Goal: Task Accomplishment & Management: Manage account settings

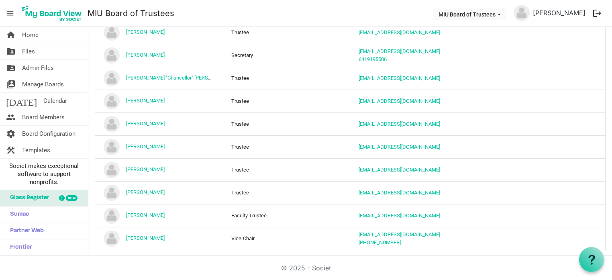
scroll to position [151, 0]
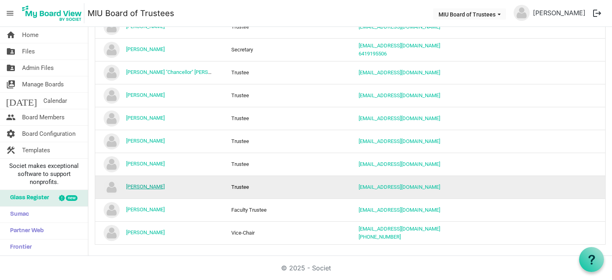
click at [143, 187] on link "Nat Goldhaber" at bounding box center [145, 186] width 39 height 6
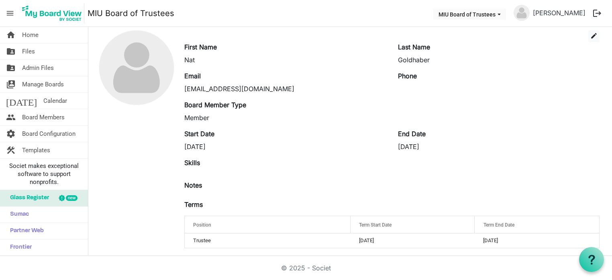
scroll to position [34, 0]
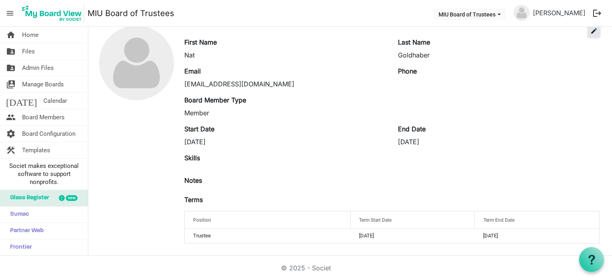
click at [590, 33] on span "edit" at bounding box center [593, 30] width 7 height 7
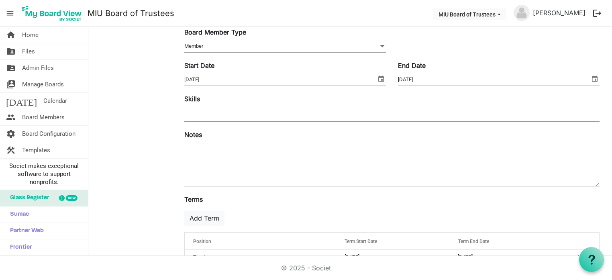
scroll to position [134, 0]
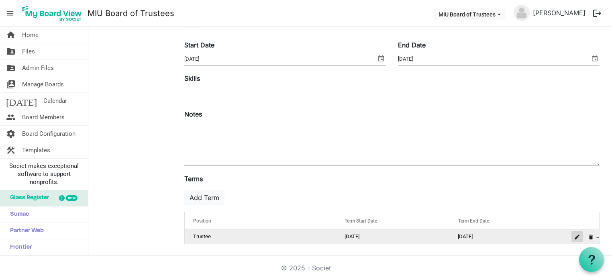
click at [574, 238] on span "is Command column column header" at bounding box center [576, 236] width 5 height 5
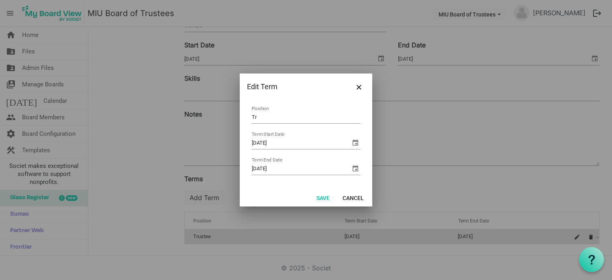
type input "T"
type input "Vice-Chair"
click at [318, 195] on button "Save" at bounding box center [323, 197] width 24 height 11
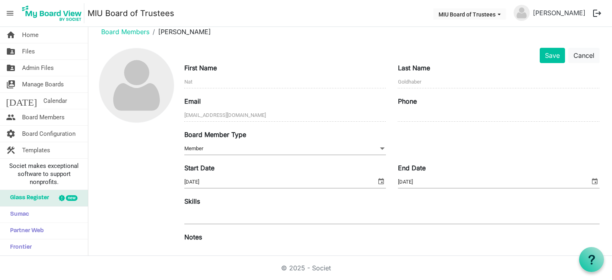
scroll to position [0, 0]
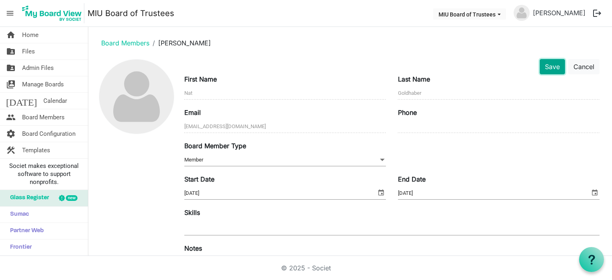
click at [544, 67] on button "Save" at bounding box center [551, 66] width 25 height 15
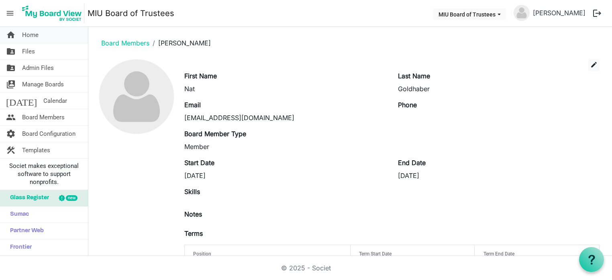
click at [29, 35] on span "Home" at bounding box center [30, 35] width 16 height 16
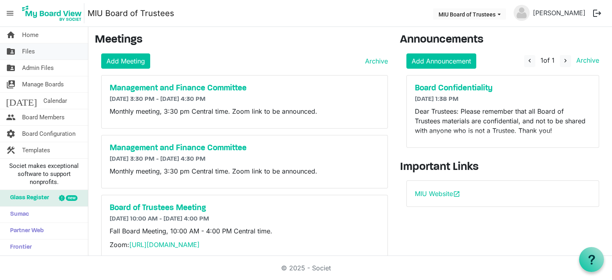
click at [28, 50] on span "Files" at bounding box center [28, 51] width 13 height 16
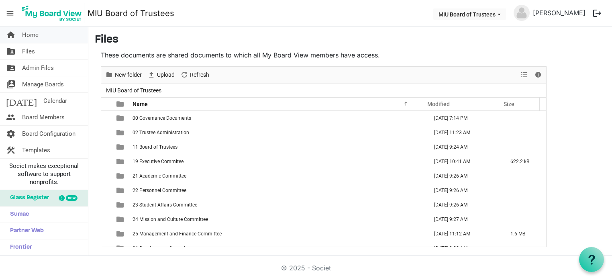
click at [28, 35] on span "Home" at bounding box center [30, 35] width 16 height 16
